Goal: Information Seeking & Learning: Learn about a topic

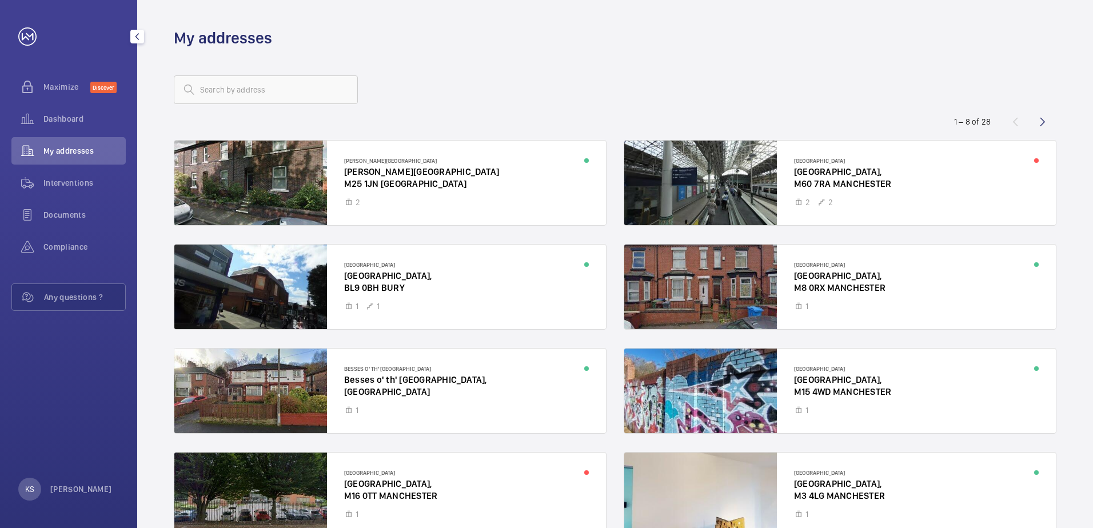
click at [82, 148] on span "My addresses" at bounding box center [84, 150] width 82 height 11
click at [94, 122] on span "Dashboard" at bounding box center [84, 118] width 82 height 11
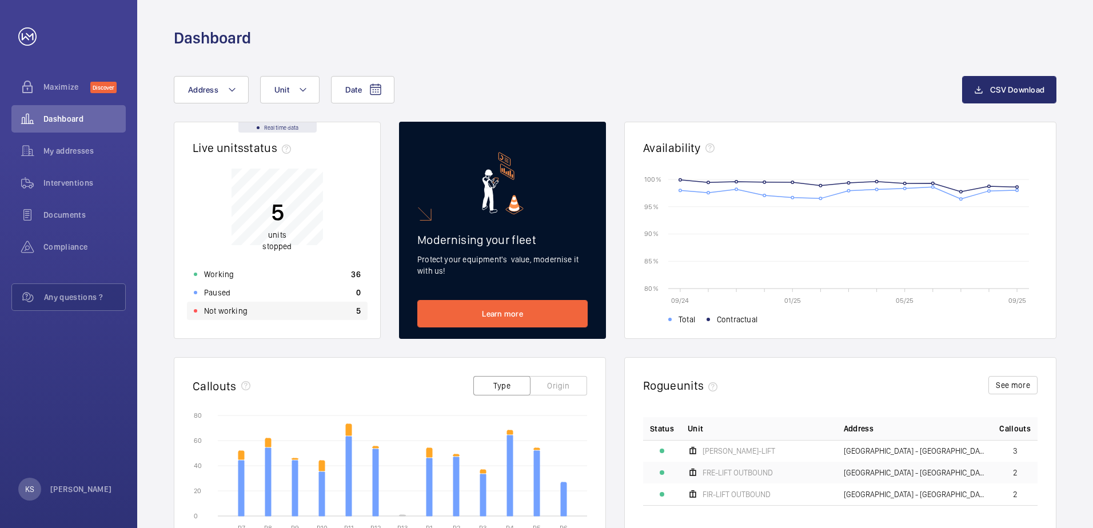
click at [271, 315] on div "Not working 5" at bounding box center [277, 311] width 181 height 18
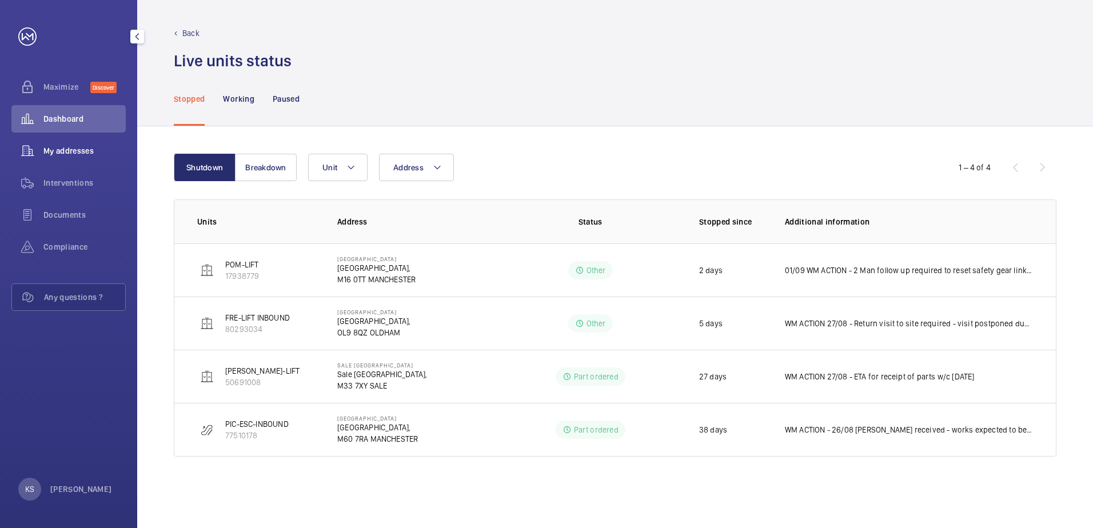
click at [81, 159] on div "My addresses" at bounding box center [68, 150] width 114 height 27
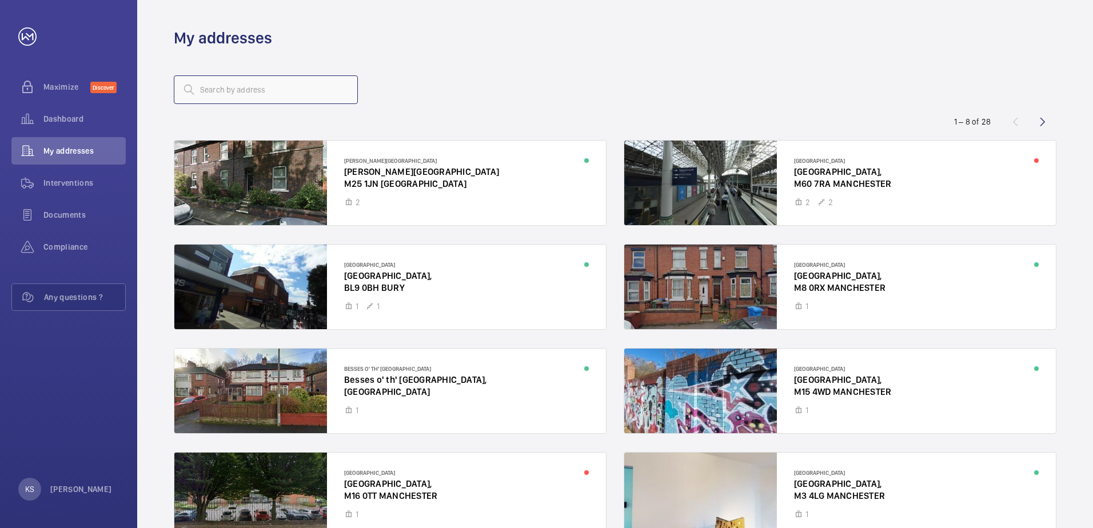
click at [294, 97] on input "text" at bounding box center [266, 89] width 184 height 29
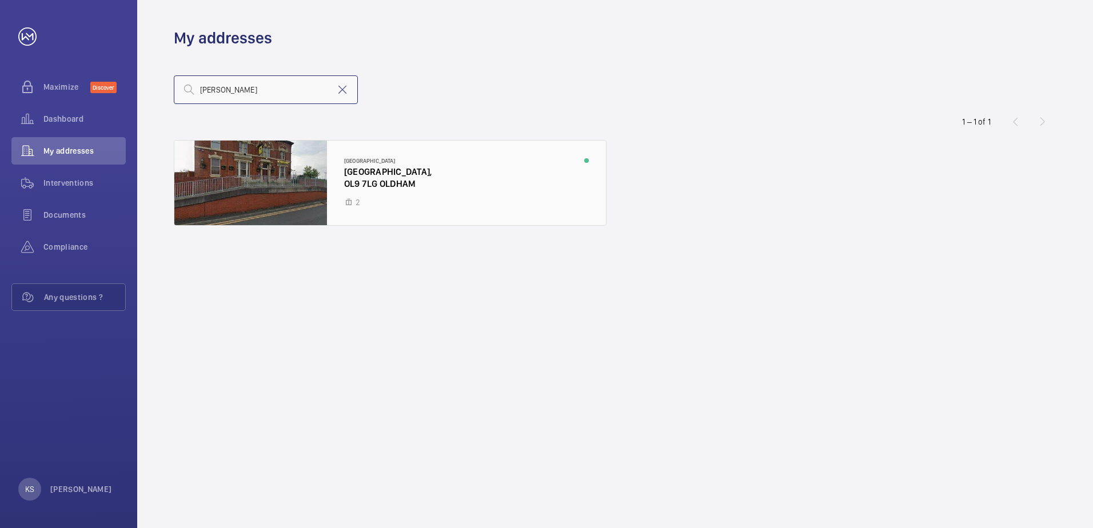
type input "[PERSON_NAME]"
click at [383, 159] on div at bounding box center [389, 183] width 431 height 85
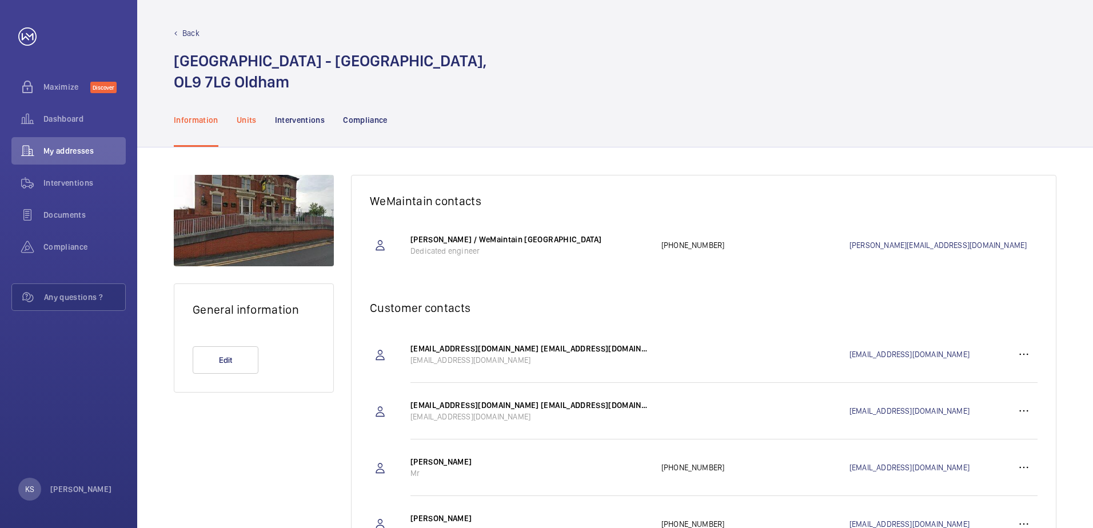
click at [248, 122] on p "Units" at bounding box center [247, 119] width 20 height 11
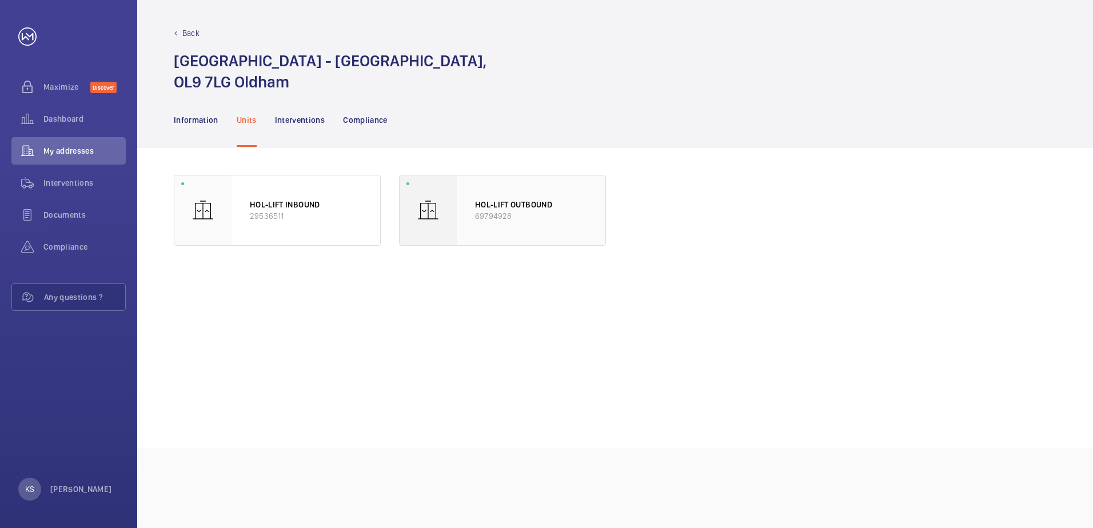
click at [503, 210] on p "HOL-LIFT OUTBOUND" at bounding box center [531, 204] width 112 height 11
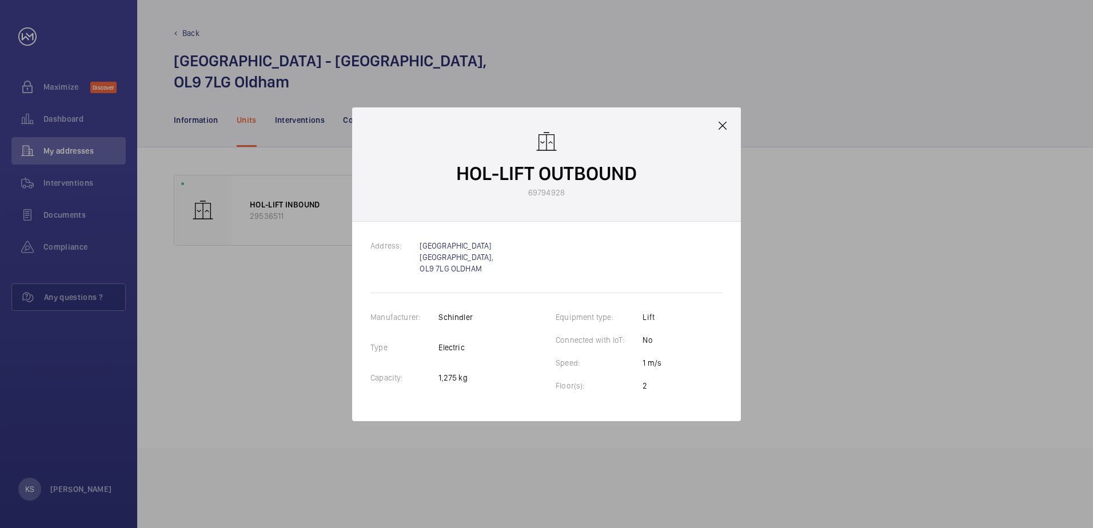
drag, startPoint x: 518, startPoint y: 192, endPoint x: 565, endPoint y: 199, distance: 47.4
click at [565, 199] on div "HOL-LIFT OUTBOUND 69794928" at bounding box center [546, 164] width 389 height 114
drag, startPoint x: 565, startPoint y: 199, endPoint x: 564, endPoint y: 222, distance: 23.5
click at [564, 222] on div "Address: [GEOGRAPHIC_DATA] OLDHAM Manufacturer: [PERSON_NAME] Type Electric Cap…" at bounding box center [546, 321] width 389 height 199
click at [725, 121] on mat-icon at bounding box center [722, 126] width 14 height 14
